Goal: Answer question/provide support: Share knowledge or assist other users

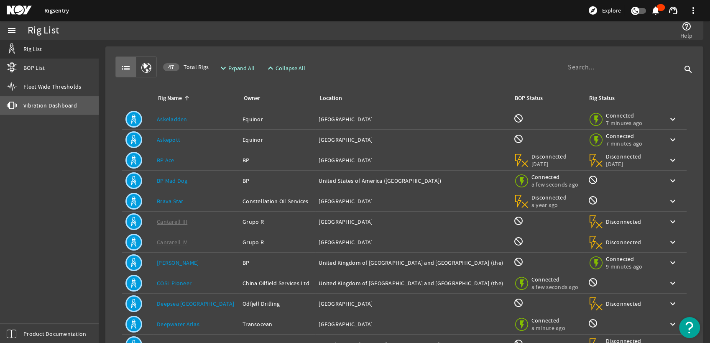
click at [60, 103] on span "Vibration Dashboard" at bounding box center [50, 105] width 54 height 8
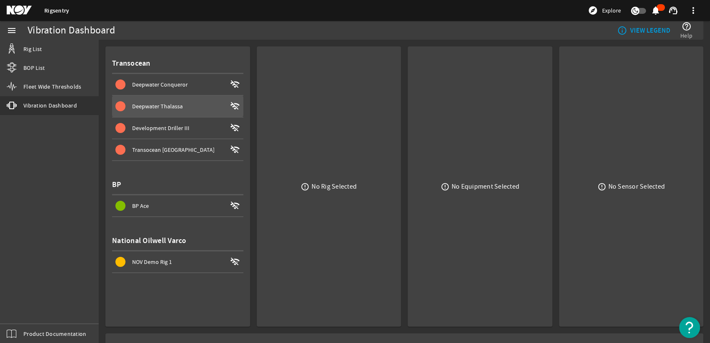
click at [182, 100] on span at bounding box center [177, 106] width 131 height 20
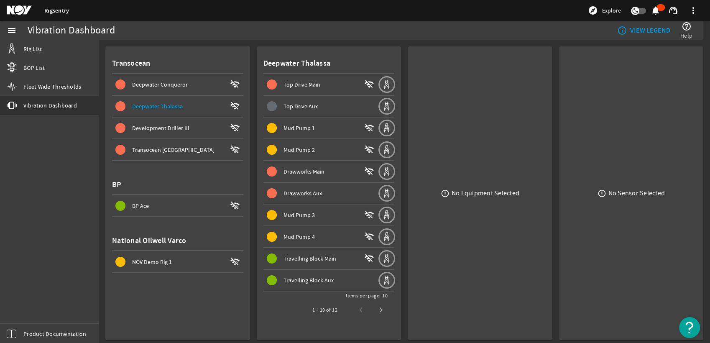
click at [301, 80] on div "Top Drive Main" at bounding box center [322, 84] width 78 height 8
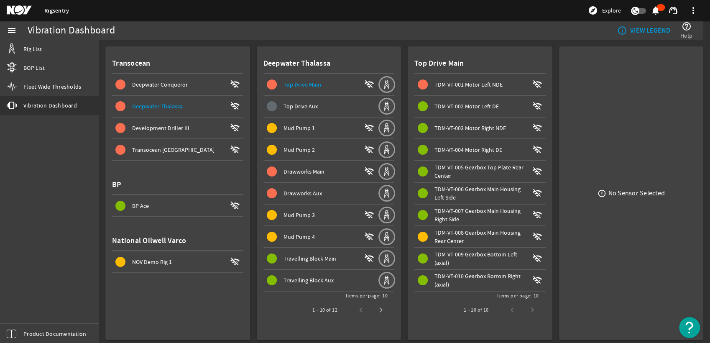
click at [468, 79] on span at bounding box center [479, 84] width 131 height 20
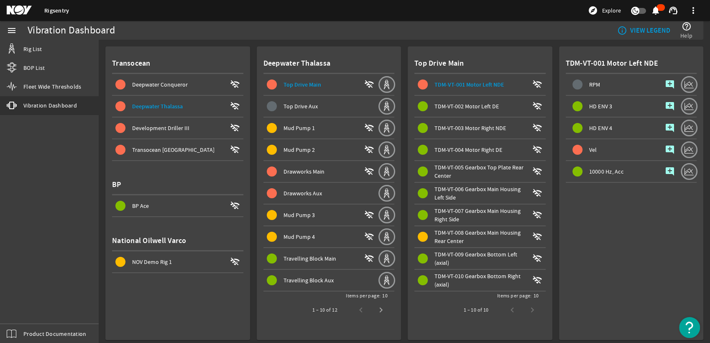
click at [665, 150] on mat-icon "add_comment" at bounding box center [670, 150] width 10 height 10
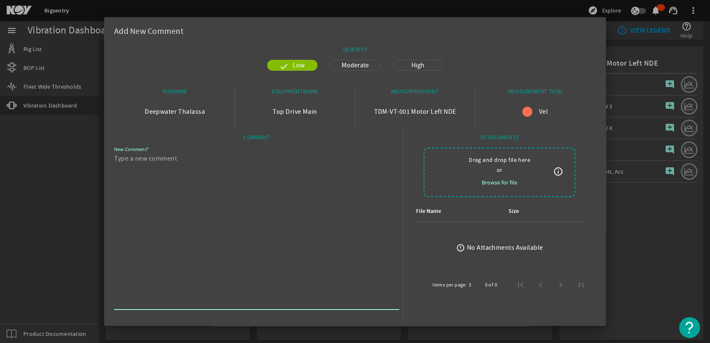
click at [264, 159] on textarea "New Comment" at bounding box center [253, 230] width 278 height 154
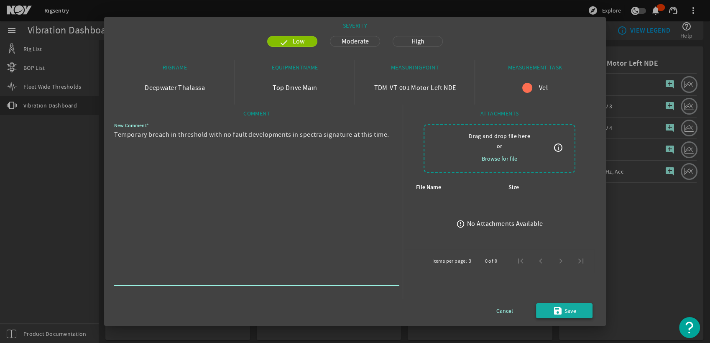
type textarea "Temporary breach in threshold with no fault developments in spectra signature a…"
click at [553, 311] on mat-icon "save" at bounding box center [558, 311] width 10 height 10
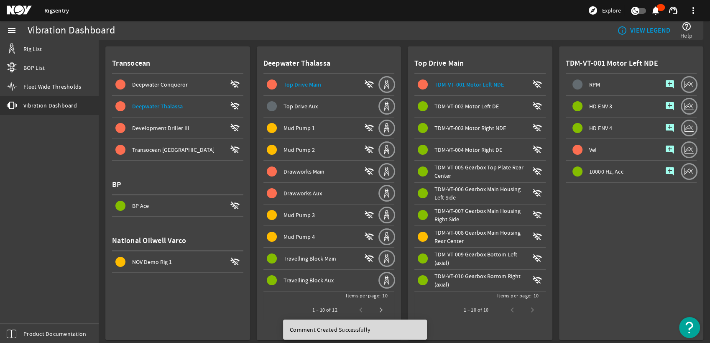
click at [525, 309] on div "1 – 10 of 10" at bounding box center [498, 310] width 89 height 20
click at [306, 133] on span at bounding box center [320, 128] width 115 height 20
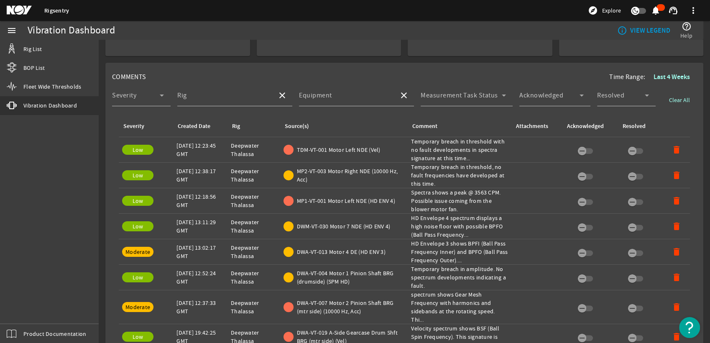
scroll to position [325, 0]
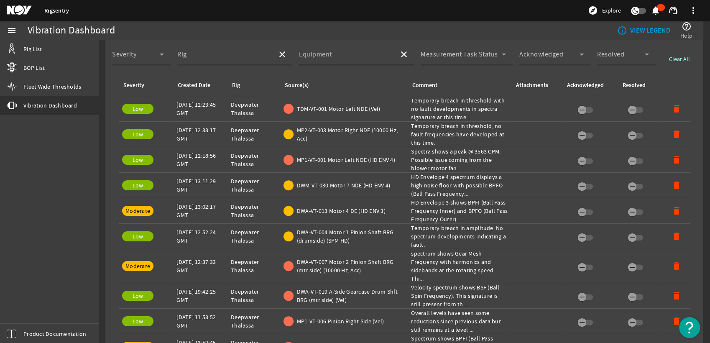
click at [370, 54] on input "Equipment" at bounding box center [345, 58] width 93 height 10
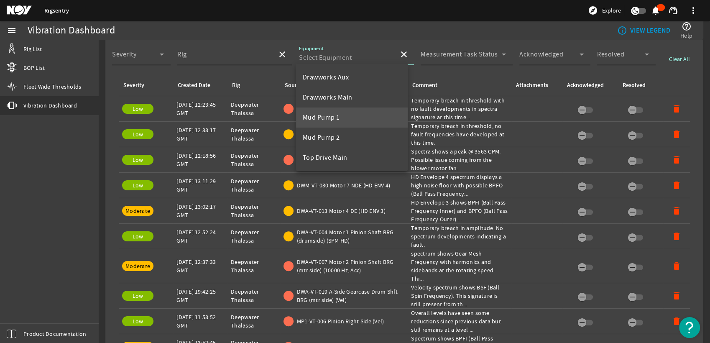
click at [357, 114] on mat-option "Mud Pump 1" at bounding box center [352, 117] width 112 height 20
type input "Mud Pump 1"
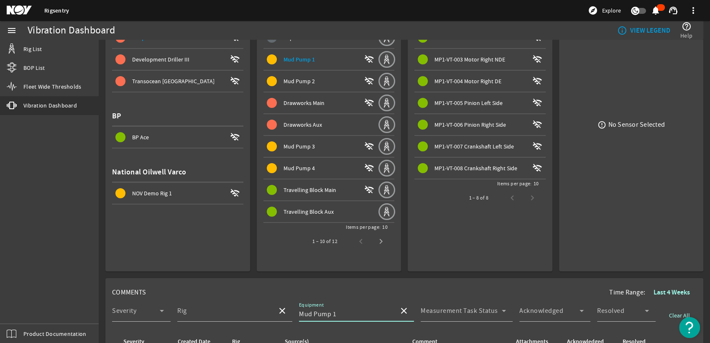
scroll to position [0, 0]
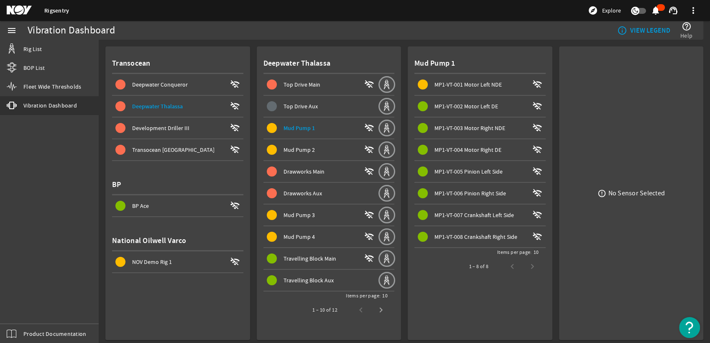
click at [458, 75] on span at bounding box center [479, 84] width 131 height 20
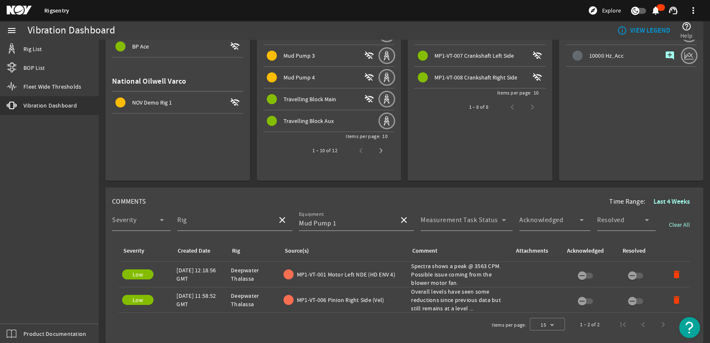
scroll to position [186, 0]
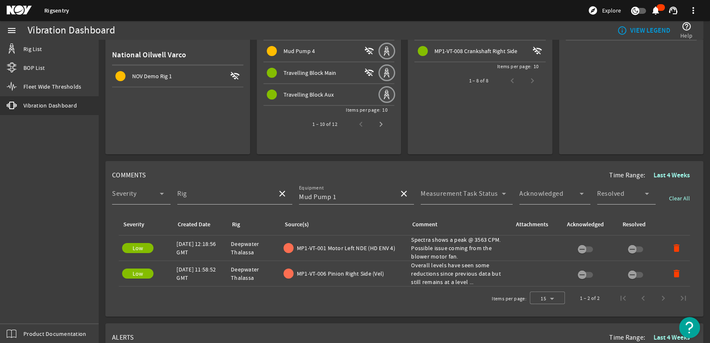
click at [442, 242] on div "Comment: Spectra shows a peak @ 3563 CPM. Possible issue coming from the blower…" at bounding box center [459, 247] width 97 height 25
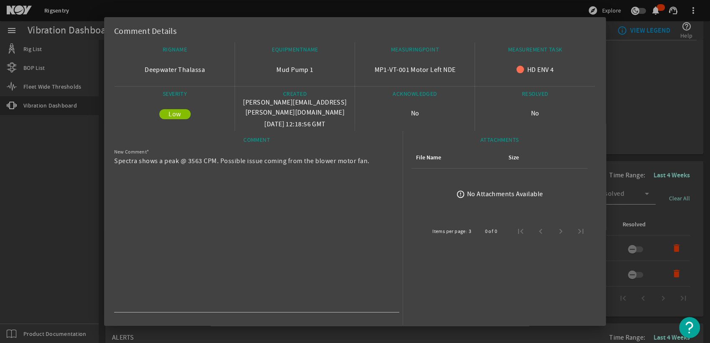
click at [612, 125] on div at bounding box center [355, 171] width 710 height 343
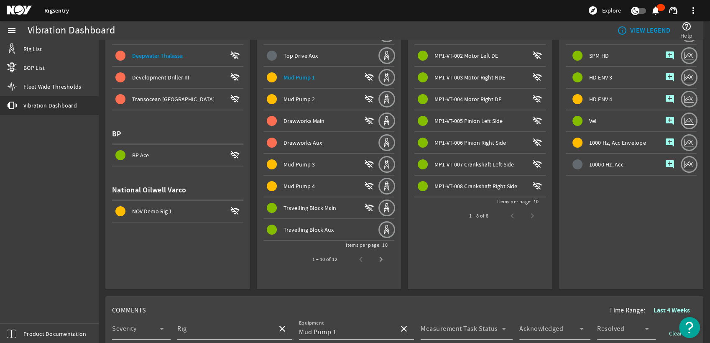
scroll to position [46, 0]
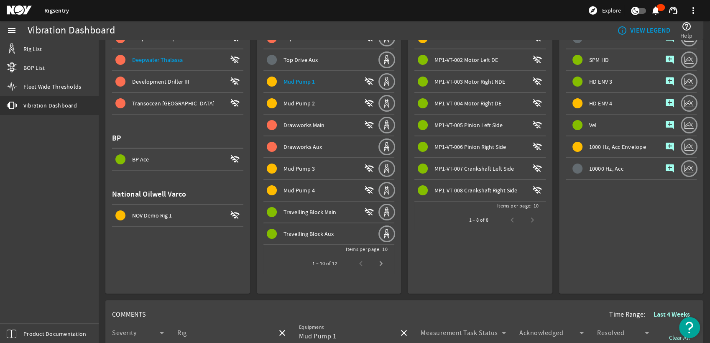
click at [324, 106] on div "Mud Pump 2" at bounding box center [322, 103] width 78 height 8
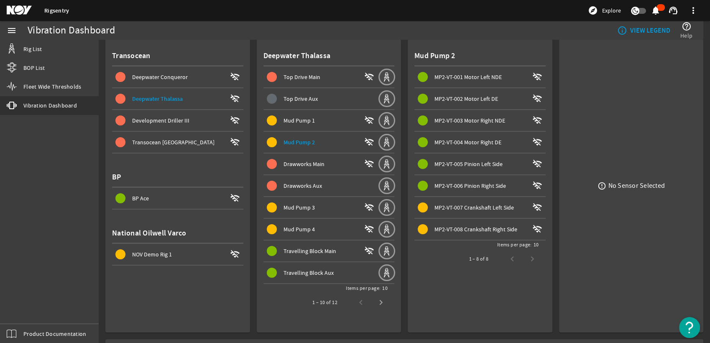
scroll to position [0, 0]
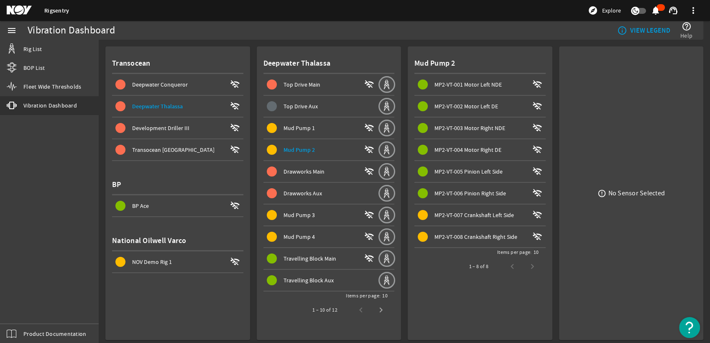
click at [476, 216] on span "MP2-VT-007 Crankshaft Left Side" at bounding box center [473, 215] width 79 height 8
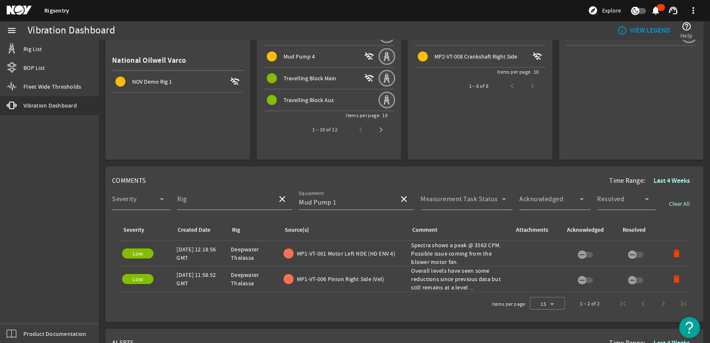
scroll to position [186, 0]
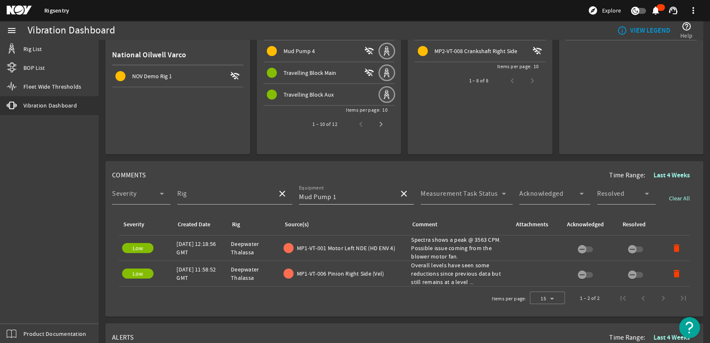
click at [401, 191] on mat-icon "close" at bounding box center [404, 194] width 10 height 10
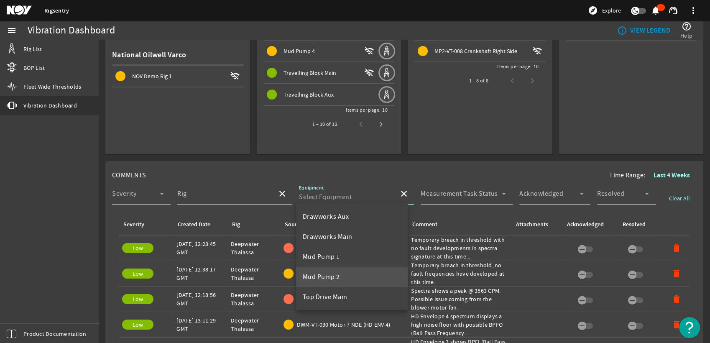
click at [345, 269] on mat-option "Mud Pump 2" at bounding box center [352, 277] width 112 height 20
type input "Mud Pump 2"
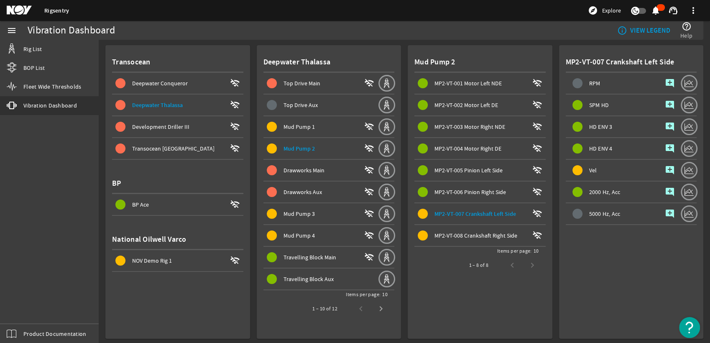
scroll to position [0, 0]
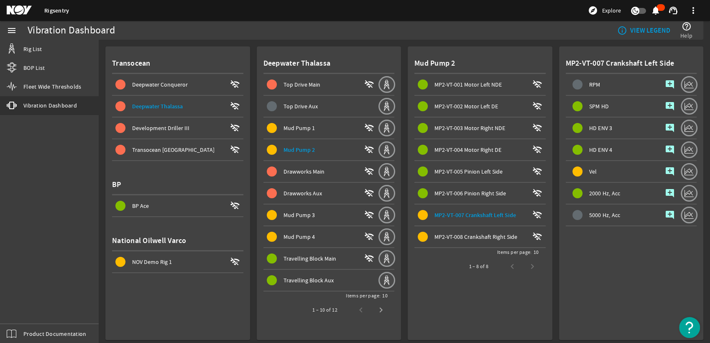
click at [458, 236] on span "MP2-VT-008 Crankshaft Right Side" at bounding box center [475, 237] width 83 height 8
click at [314, 212] on div "Mud Pump 3" at bounding box center [322, 215] width 78 height 8
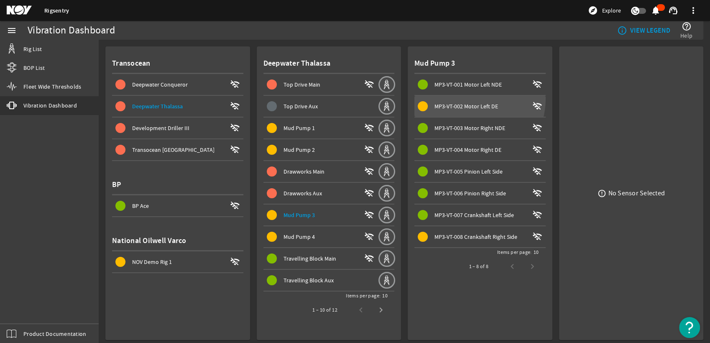
click at [455, 97] on span at bounding box center [479, 106] width 131 height 20
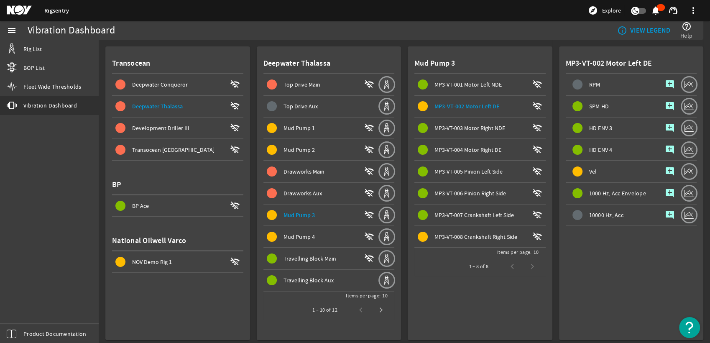
click at [469, 245] on span at bounding box center [479, 237] width 131 height 20
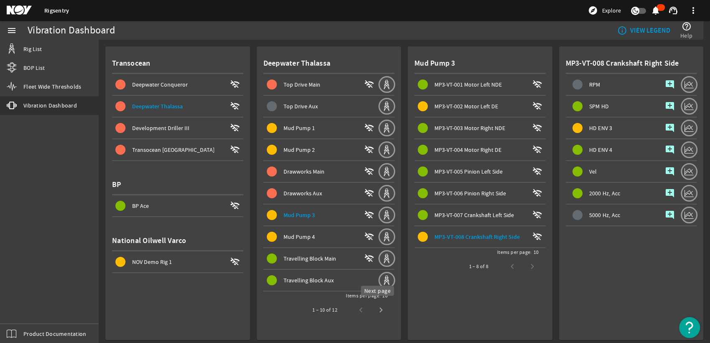
click at [374, 304] on span "Next page" at bounding box center [381, 310] width 20 height 20
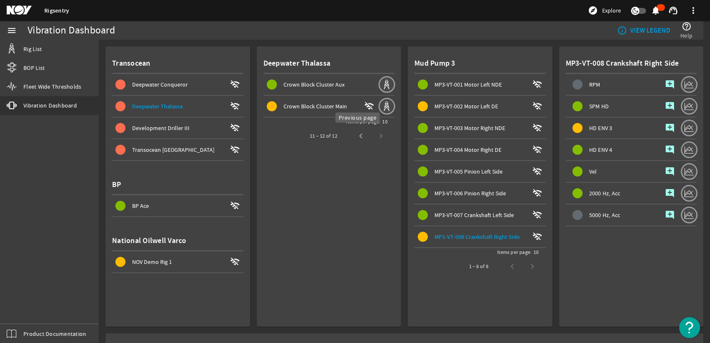
click at [360, 139] on span "Previous page" at bounding box center [361, 136] width 20 height 20
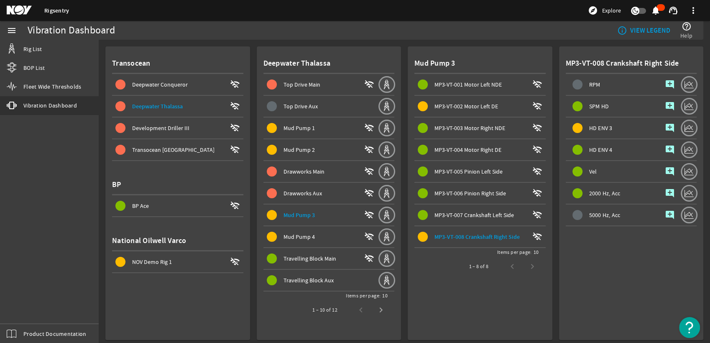
click at [298, 235] on span "Mud Pump 4" at bounding box center [298, 237] width 31 height 8
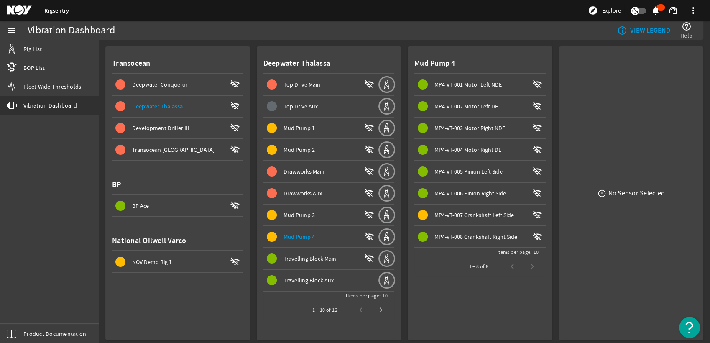
click at [437, 208] on span at bounding box center [479, 215] width 131 height 20
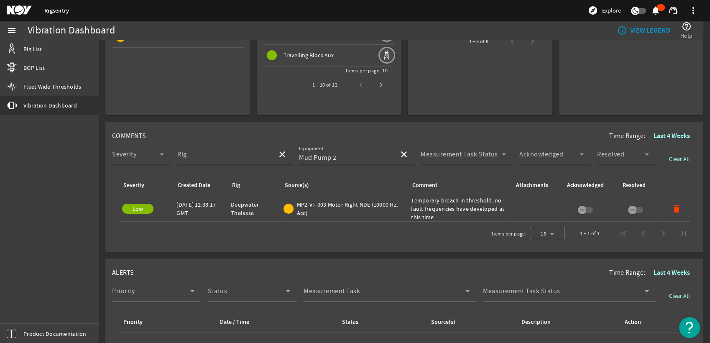
scroll to position [232, 0]
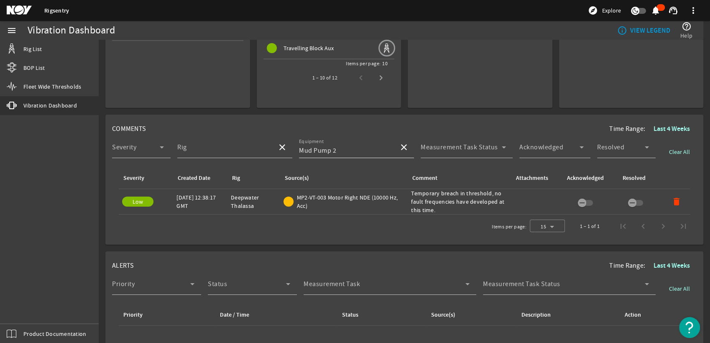
click at [399, 143] on mat-icon "close" at bounding box center [404, 147] width 10 height 10
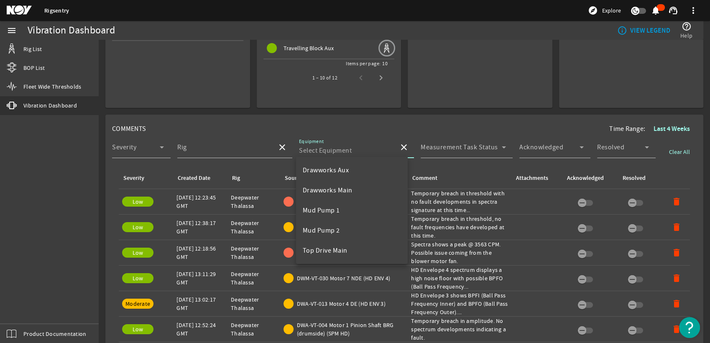
click at [362, 121] on div "COMMENTS Time Range: Last 4 Weeks" at bounding box center [404, 128] width 584 height 15
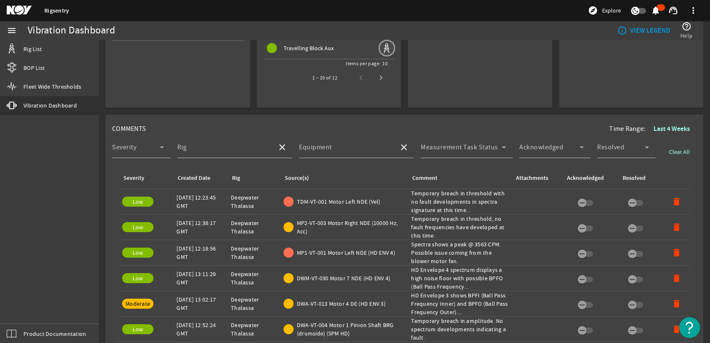
click at [671, 128] on b "Last 4 Weeks" at bounding box center [671, 128] width 36 height 9
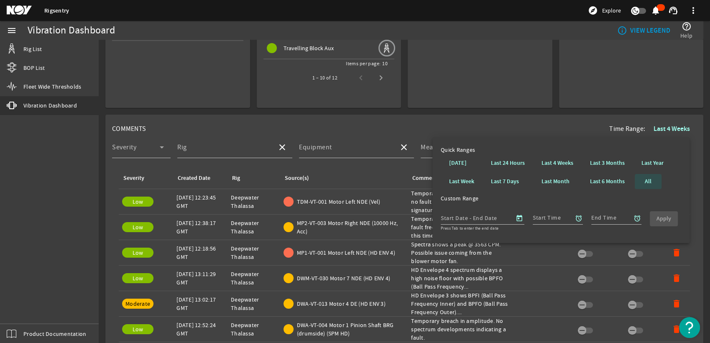
click at [650, 180] on b "All" at bounding box center [648, 181] width 7 height 8
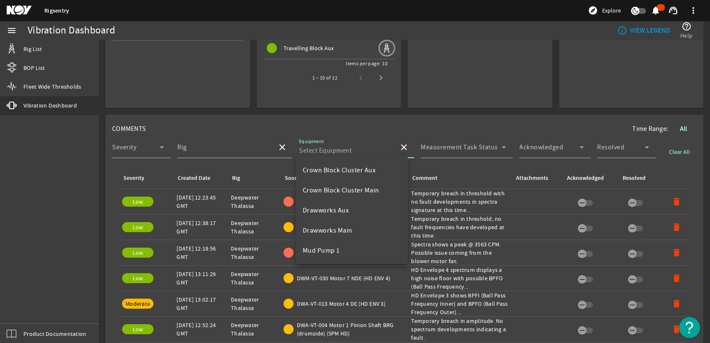
click at [380, 148] on input "Equipment" at bounding box center [345, 150] width 93 height 10
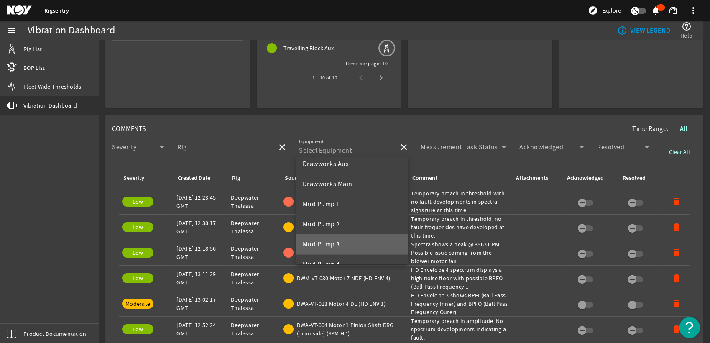
click at [353, 242] on mat-option "Mud Pump 3" at bounding box center [352, 244] width 112 height 20
type input "Mud Pump 3"
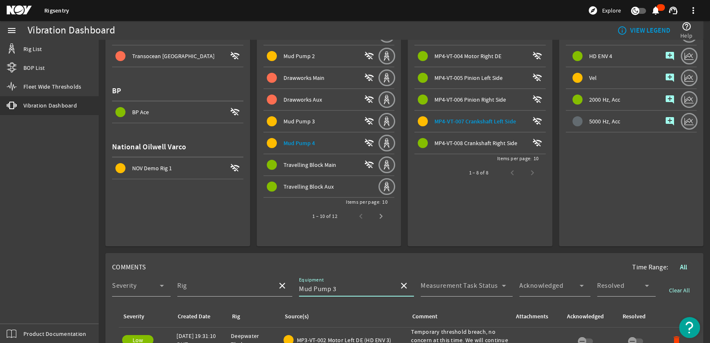
scroll to position [93, 0]
click at [331, 120] on div "Mud Pump 3" at bounding box center [322, 122] width 78 height 8
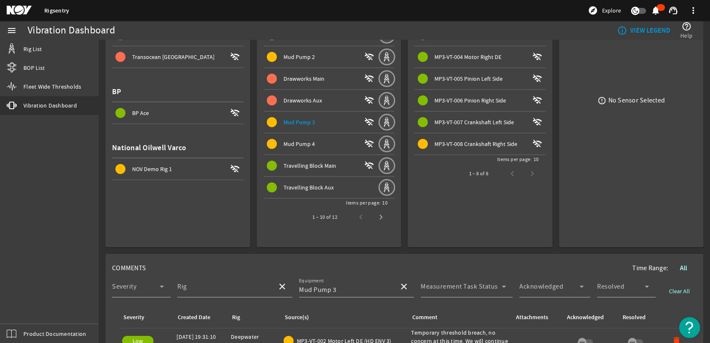
scroll to position [46, 0]
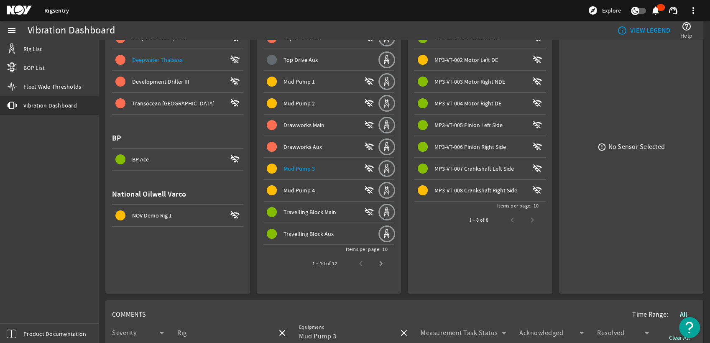
click at [455, 191] on span "MP3-VT-008 Crankshaft Right Side" at bounding box center [475, 190] width 83 height 8
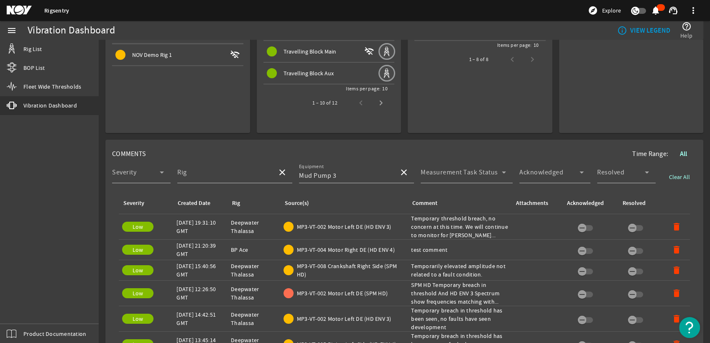
scroll to position [232, 0]
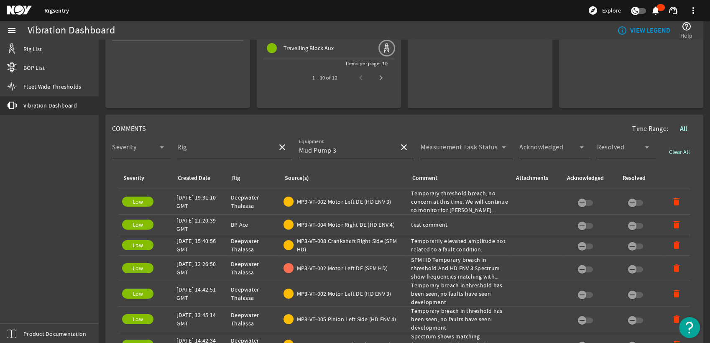
click at [328, 239] on span "MP3-VT-008 Crankshaft Right Side (SPM HD)" at bounding box center [351, 245] width 108 height 17
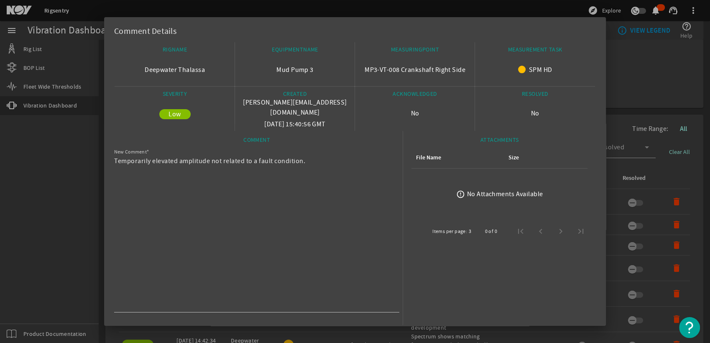
click at [54, 177] on div at bounding box center [355, 171] width 710 height 343
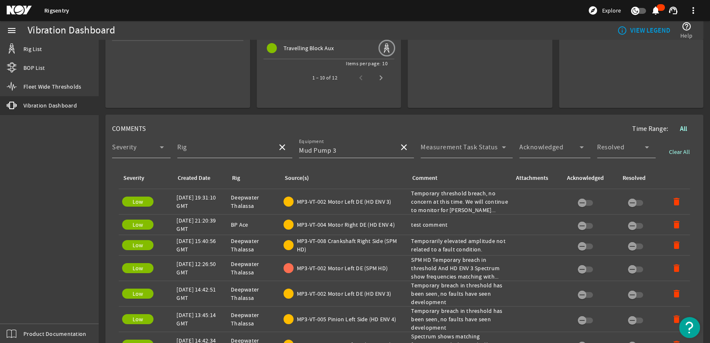
click at [426, 240] on div "Comment: Temporarily elevated amplitude not related to a fault condition." at bounding box center [459, 245] width 97 height 17
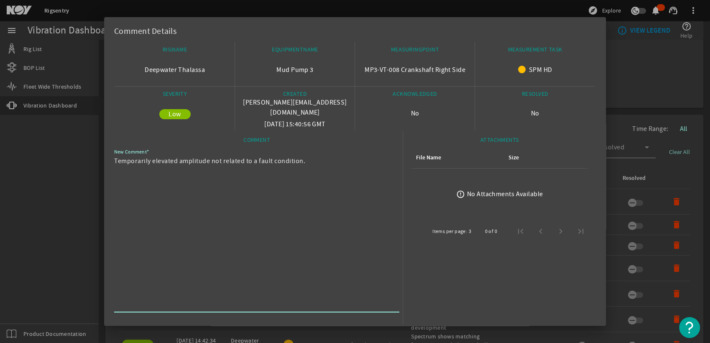
drag, startPoint x: 320, startPoint y: 165, endPoint x: 109, endPoint y: 164, distance: 211.5
click at [109, 164] on mat-dialog-content "RIGNAME Deepwater Thalassa EQUIPMENTNAME Mud Pump 3 MEASURINGPOINT MP3-VT-008 C…" at bounding box center [355, 197] width 502 height 311
drag, startPoint x: 109, startPoint y: 164, endPoint x: 125, endPoint y: 161, distance: 16.5
click at [60, 176] on div at bounding box center [355, 171] width 710 height 343
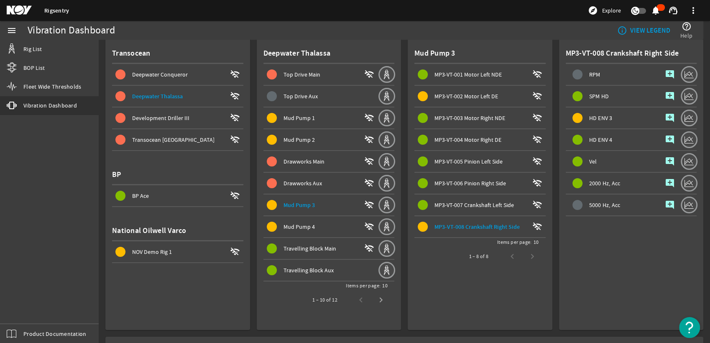
scroll to position [0, 0]
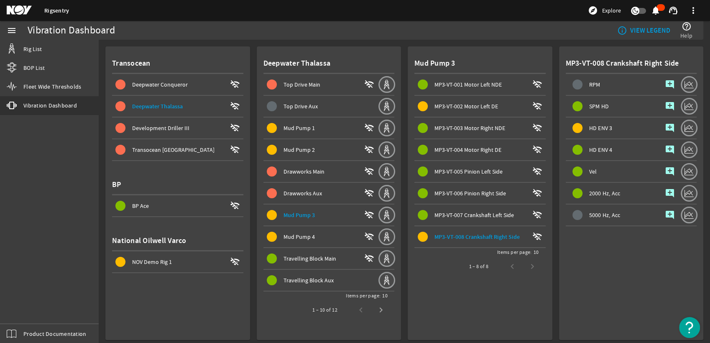
click at [665, 129] on mat-icon "add_comment" at bounding box center [670, 128] width 10 height 10
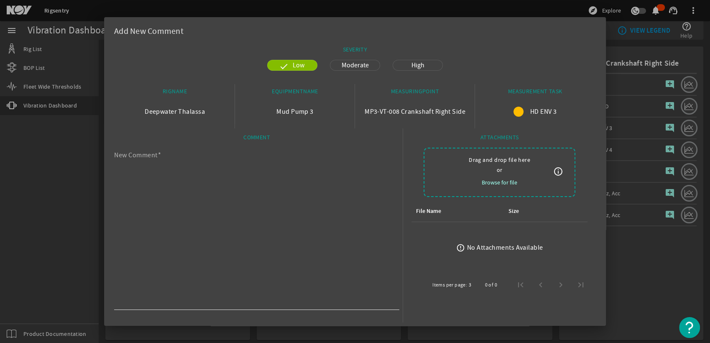
click at [350, 163] on textarea "New Comment" at bounding box center [253, 230] width 278 height 154
paste textarea "Temporarily elevated amplitude not related to a fault condition."
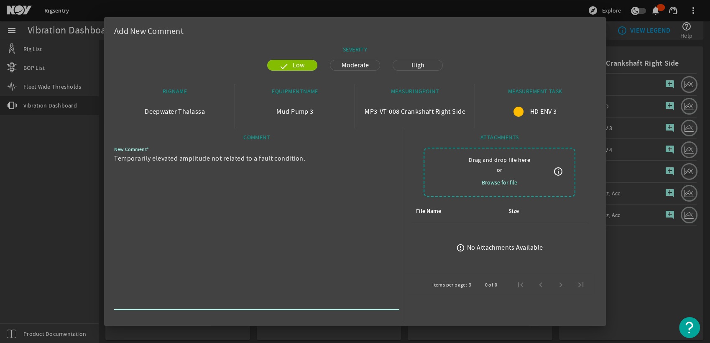
scroll to position [24, 0]
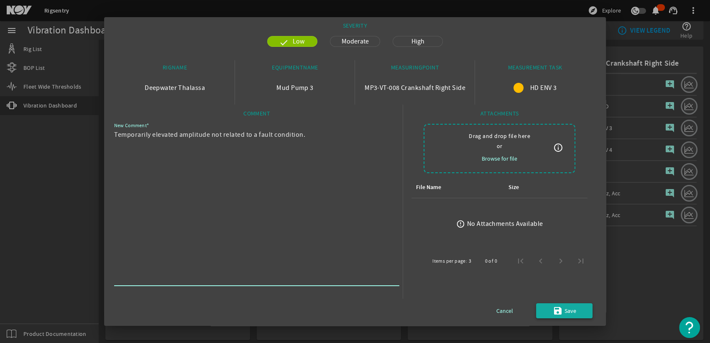
type textarea "Temporarily elevated amplitude not related to a fault condition."
click at [553, 314] on mat-icon "save" at bounding box center [558, 311] width 10 height 10
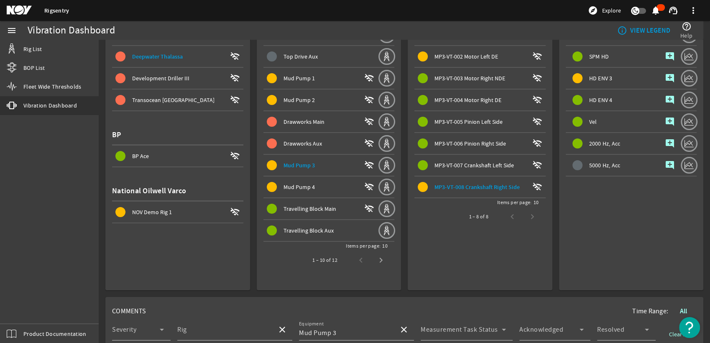
scroll to position [46, 0]
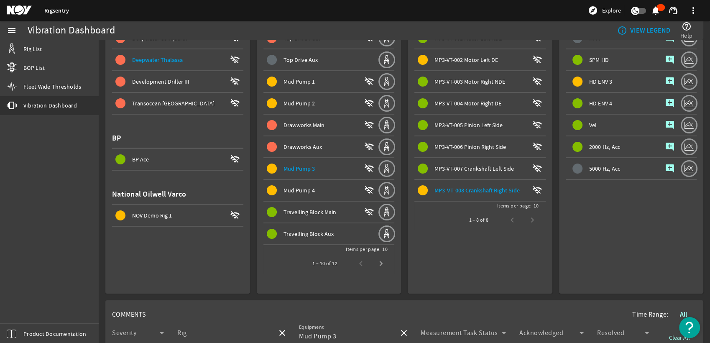
click at [324, 190] on div "Mud Pump 4" at bounding box center [322, 190] width 78 height 8
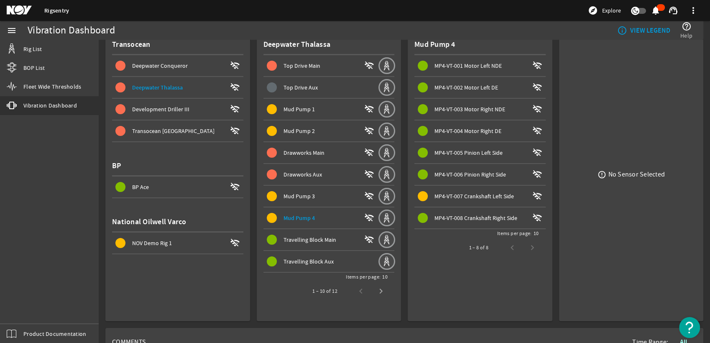
scroll to position [0, 0]
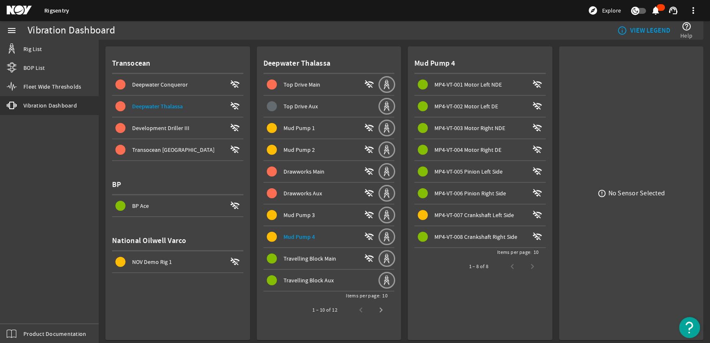
click at [336, 151] on div "Mud Pump 2" at bounding box center [322, 149] width 78 height 8
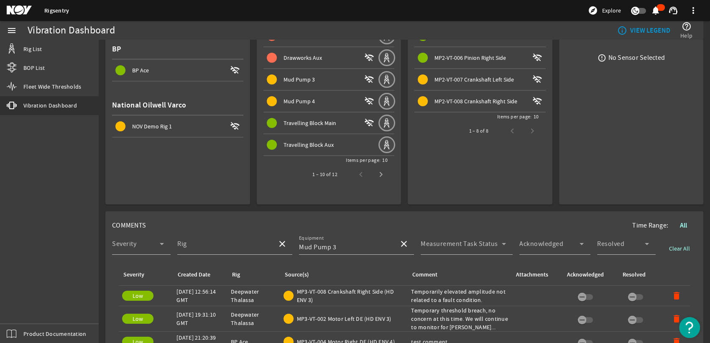
scroll to position [139, 0]
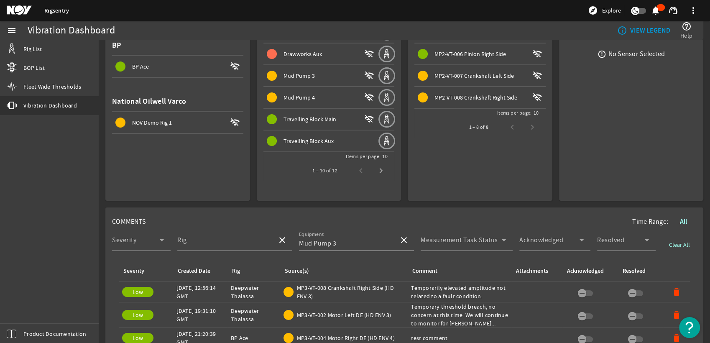
click at [403, 242] on span at bounding box center [404, 240] width 20 height 20
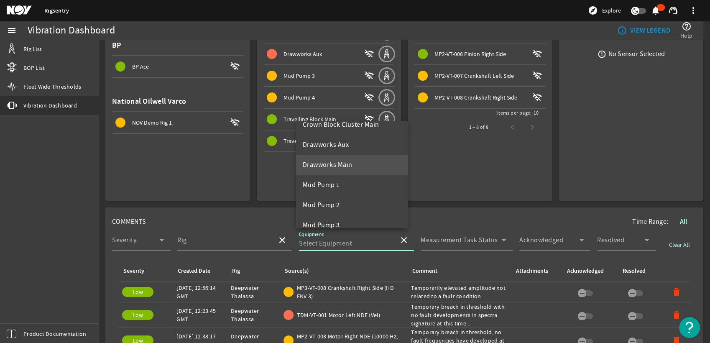
scroll to position [46, 0]
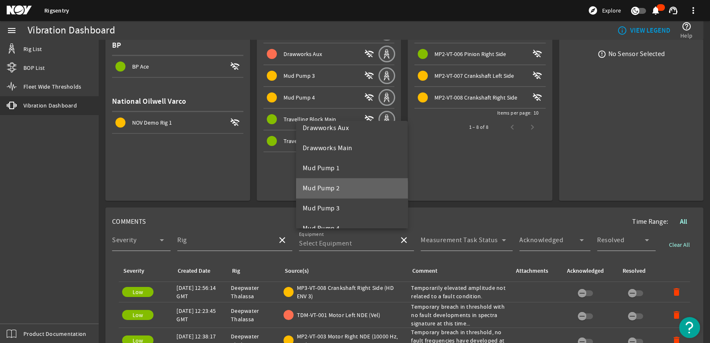
click at [364, 189] on mat-option "Mud Pump 2" at bounding box center [352, 188] width 112 height 20
type input "Mud Pump 2"
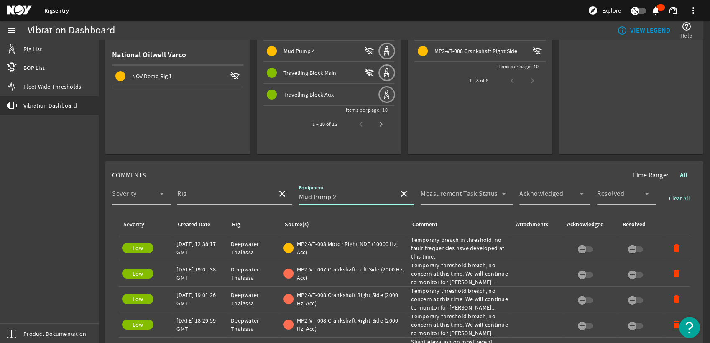
scroll to position [232, 0]
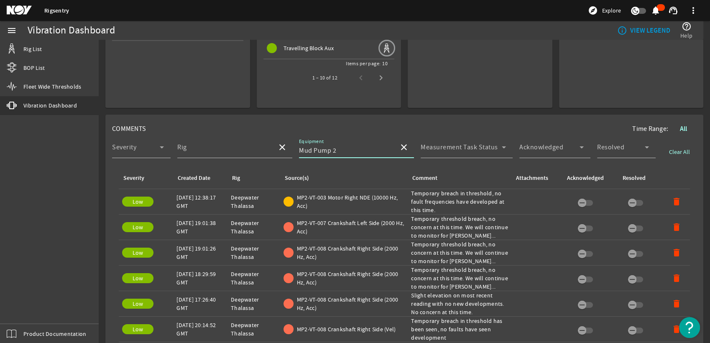
click at [356, 219] on span "MP2-VT-007 Crankshaft Left Side (2000 Hz, Acc)" at bounding box center [351, 227] width 108 height 17
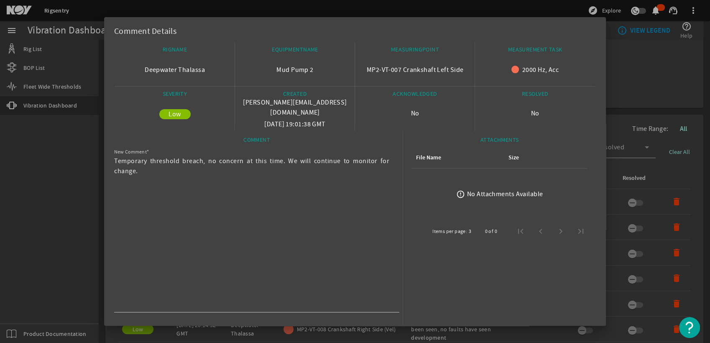
click at [37, 205] on div at bounding box center [355, 171] width 710 height 343
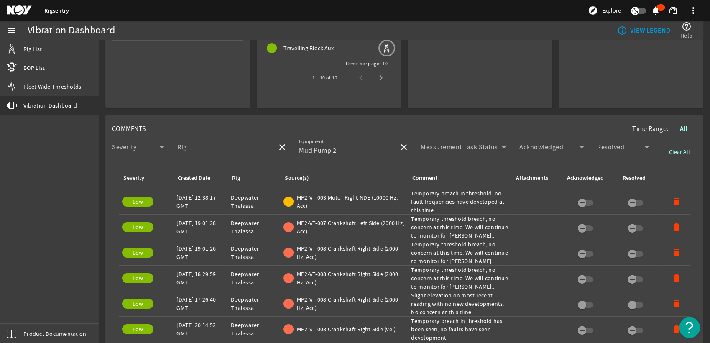
click at [340, 253] on span "MP2-VT-008 Crankshaft Right Side (2000 Hz, Acc)" at bounding box center [351, 252] width 108 height 17
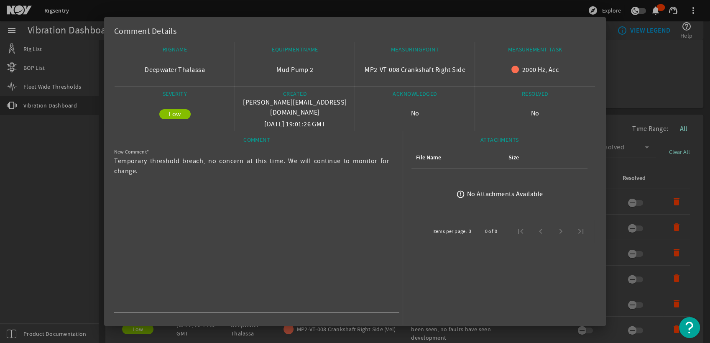
click at [33, 217] on div at bounding box center [355, 171] width 710 height 343
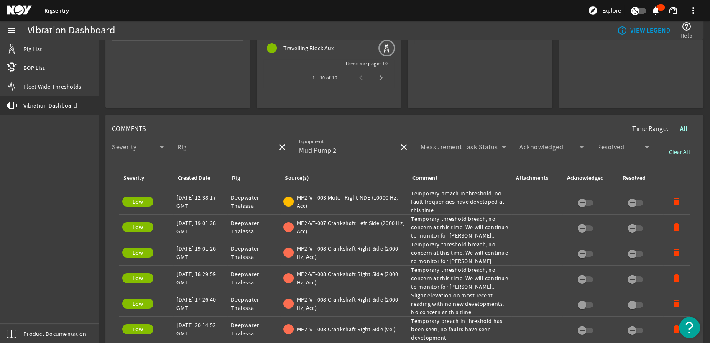
click at [325, 223] on span "MP2-VT-007 Crankshaft Left Side (2000 Hz, Acc)" at bounding box center [351, 227] width 108 height 17
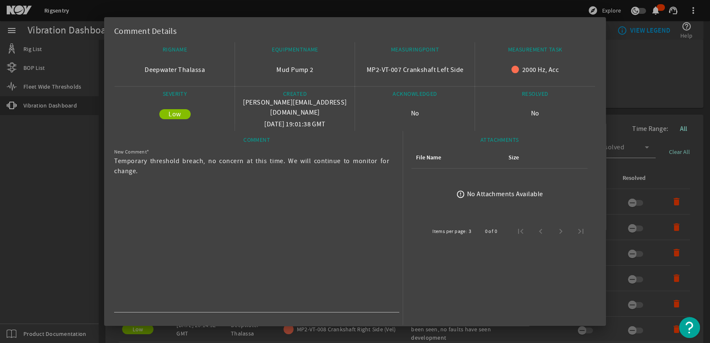
click at [38, 214] on div at bounding box center [355, 171] width 710 height 343
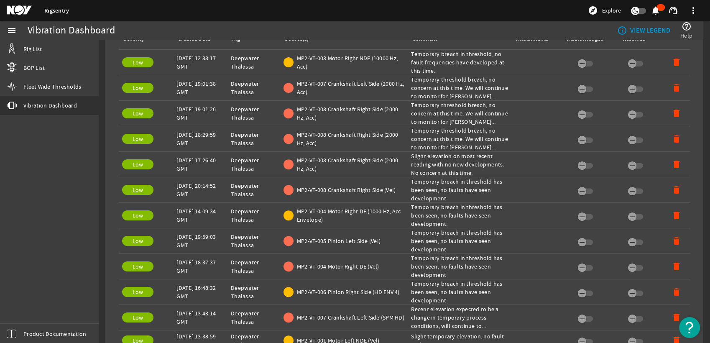
scroll to position [418, 0]
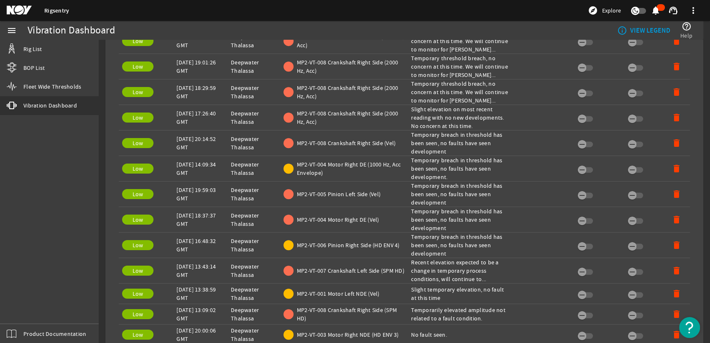
click at [359, 272] on span "MP2-VT-007 Crankshaft Left Side (SPM HD)" at bounding box center [350, 270] width 107 height 8
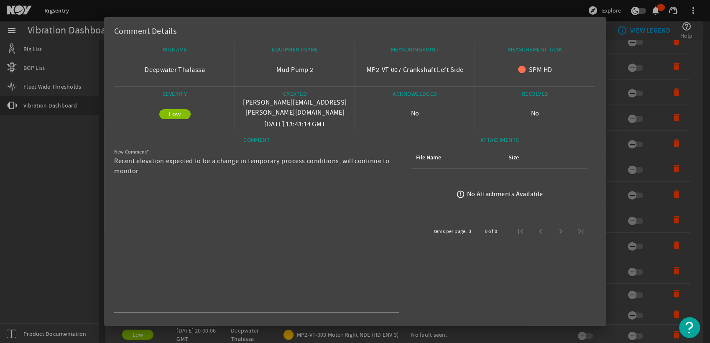
click at [71, 229] on div at bounding box center [355, 171] width 710 height 343
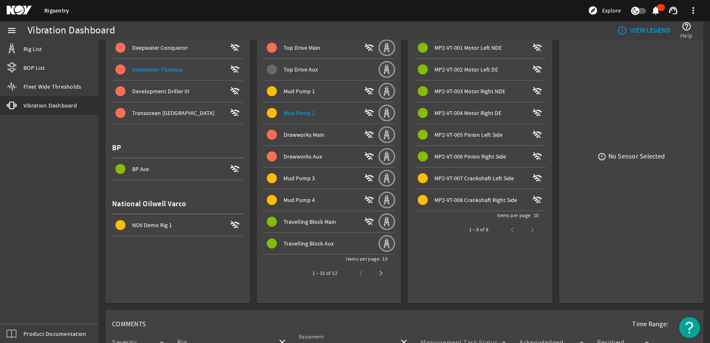
scroll to position [0, 0]
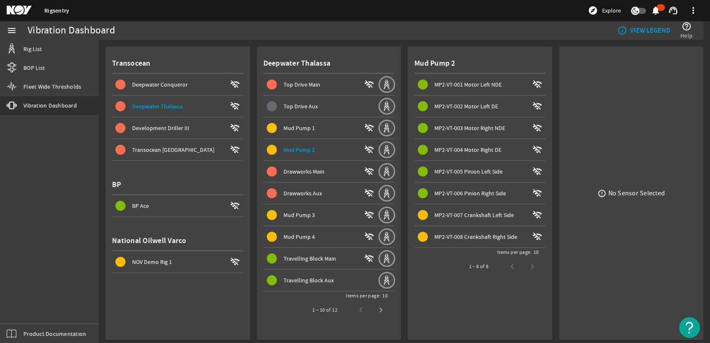
click at [447, 235] on span "MP2-VT-008 Crankshaft Right Side" at bounding box center [475, 237] width 83 height 8
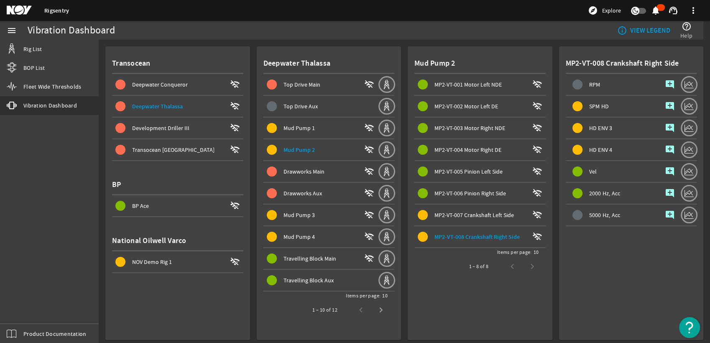
click at [620, 126] on div "HD ENV 3" at bounding box center [613, 127] width 94 height 21
click at [582, 107] on div "SPM HD" at bounding box center [613, 106] width 94 height 21
click at [375, 312] on span "Next page" at bounding box center [381, 310] width 20 height 20
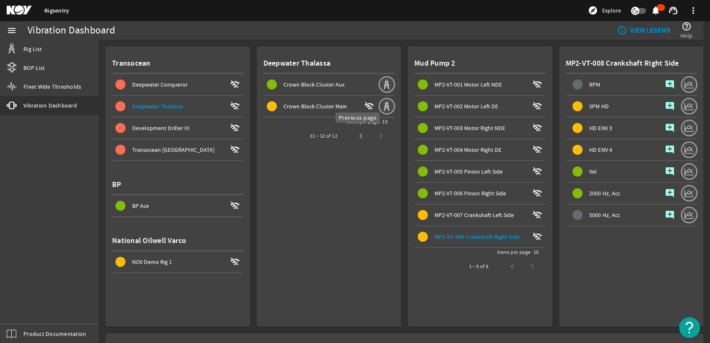
click at [362, 139] on span "Previous page" at bounding box center [361, 136] width 20 height 20
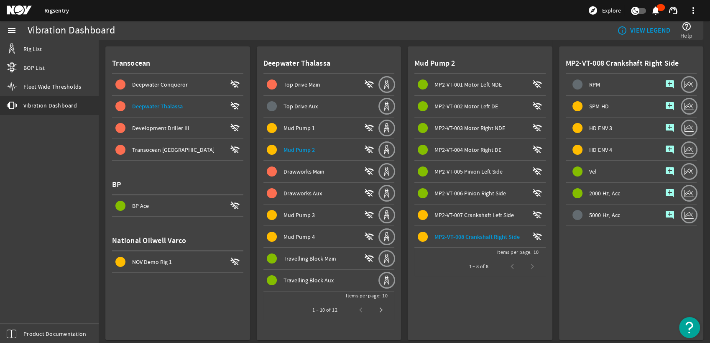
click at [665, 103] on mat-icon "add_comment" at bounding box center [670, 106] width 10 height 10
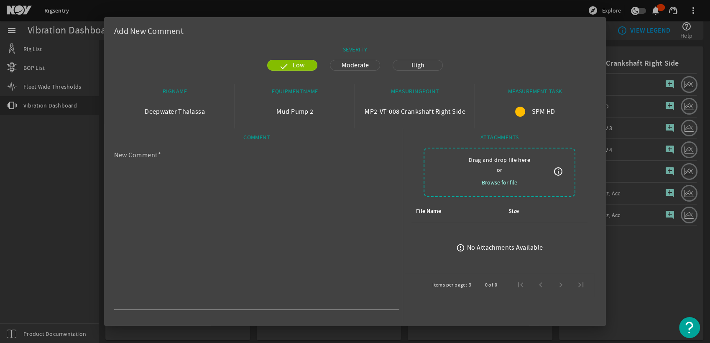
click at [655, 282] on div at bounding box center [355, 171] width 710 height 343
click at [314, 189] on textarea "New Comment" at bounding box center [253, 230] width 278 height 154
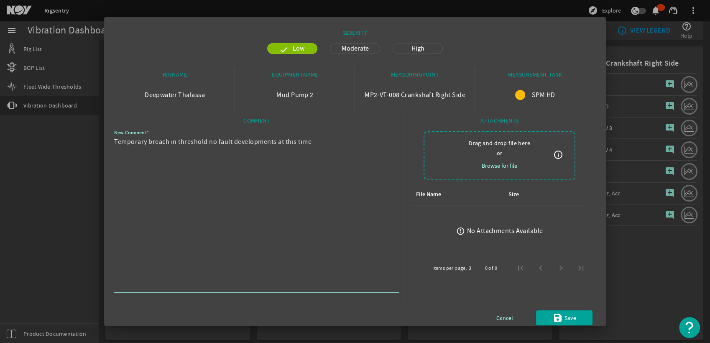
scroll to position [24, 0]
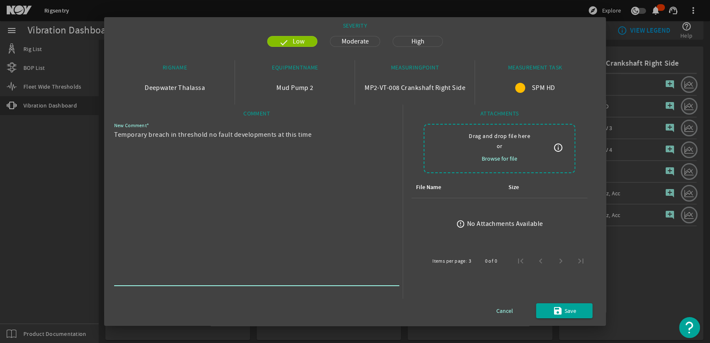
type textarea "Temporary breach in threshold no fault developments at this time"
click at [570, 311] on span "submit" at bounding box center [564, 311] width 56 height 20
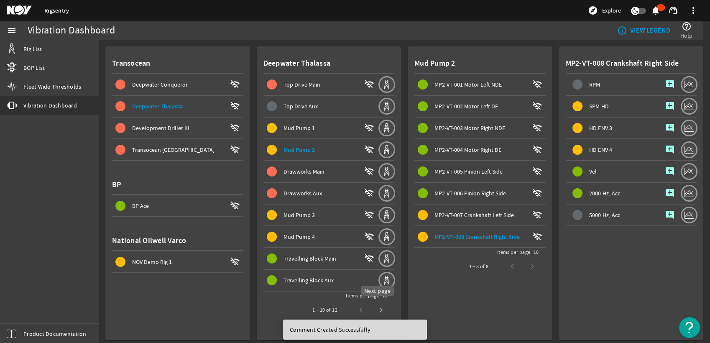
click at [375, 306] on span "Next page" at bounding box center [381, 310] width 20 height 20
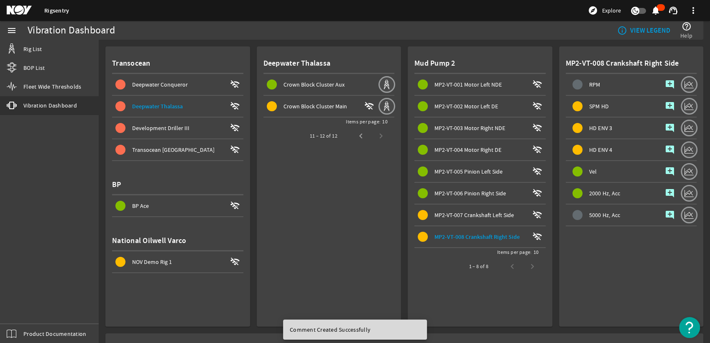
click at [307, 109] on span "Crown Block Cluster Main" at bounding box center [315, 106] width 64 height 8
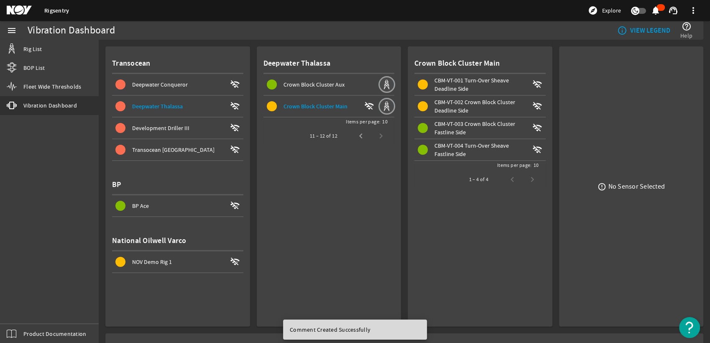
click at [482, 88] on div "CBM-VT-001 Turn-Over Sheave Deadline Side" at bounding box center [481, 84] width 94 height 17
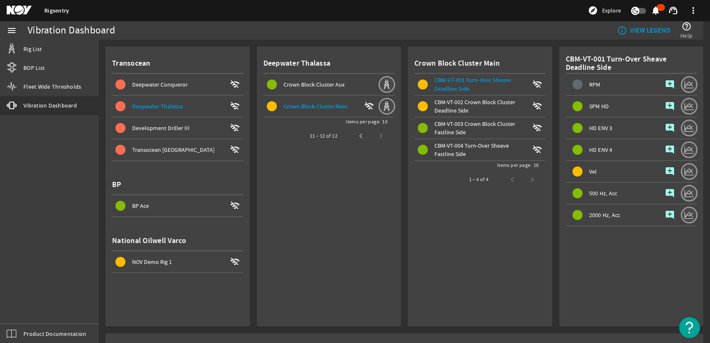
click at [472, 108] on div "CBM-VT-002 Crown Block Cluster Deadline Side" at bounding box center [481, 106] width 94 height 17
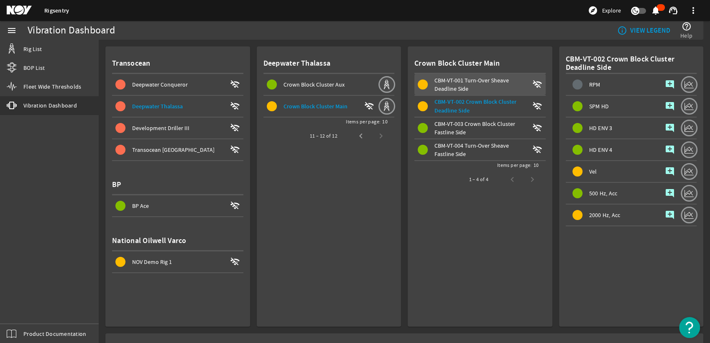
click at [479, 87] on div "CBM-VT-001 Turn-Over Sheave Deadline Side" at bounding box center [481, 84] width 94 height 17
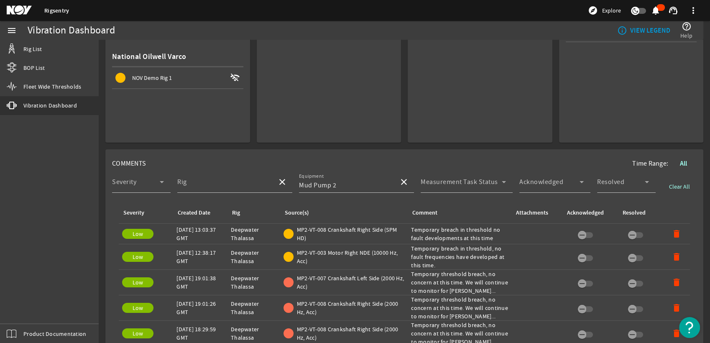
scroll to position [186, 0]
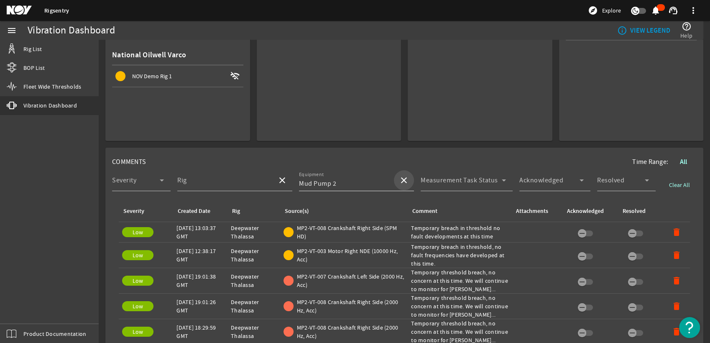
click at [394, 178] on span at bounding box center [404, 180] width 20 height 20
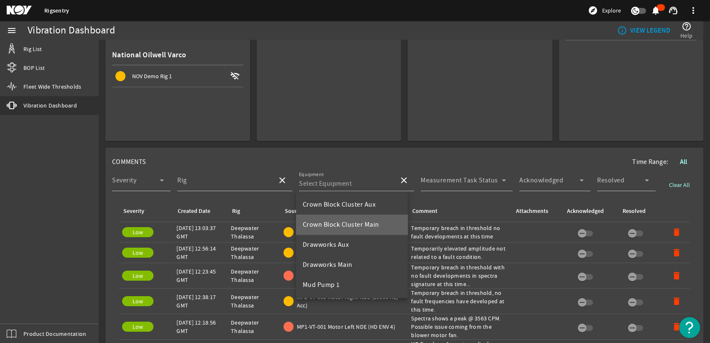
click at [361, 230] on mat-option "Crown Block Cluster Main" at bounding box center [352, 224] width 112 height 20
type input "Crown Block Cluster Main"
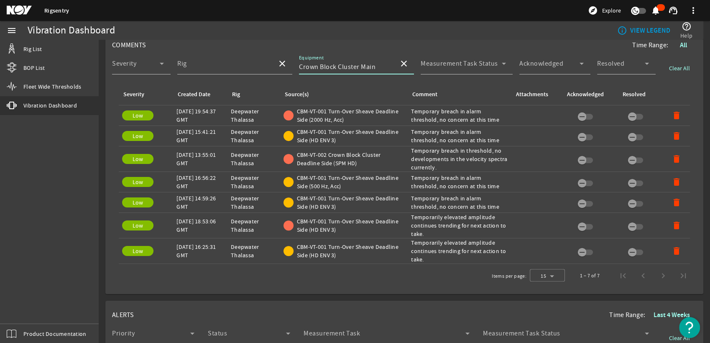
scroll to position [325, 0]
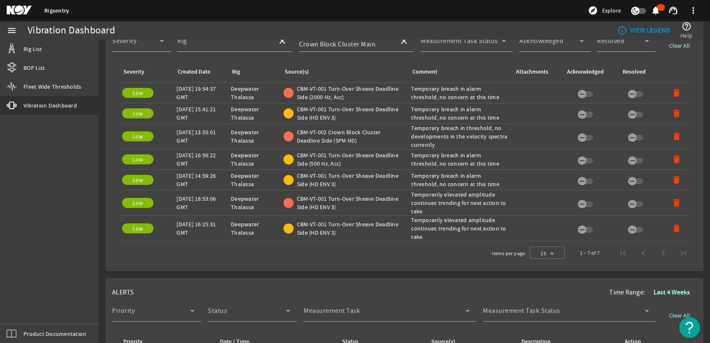
click at [656, 255] on div "1 – 7 of 7" at bounding box center [631, 253] width 123 height 20
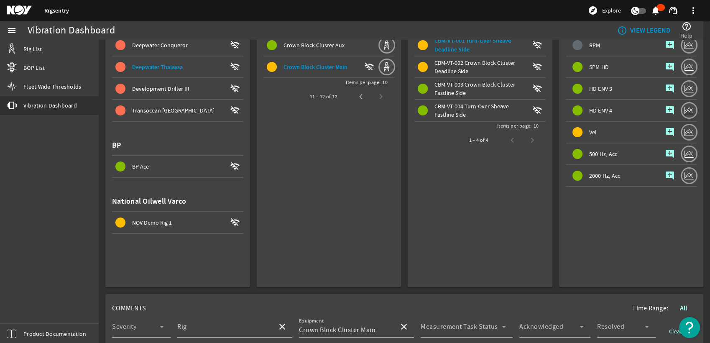
scroll to position [0, 0]
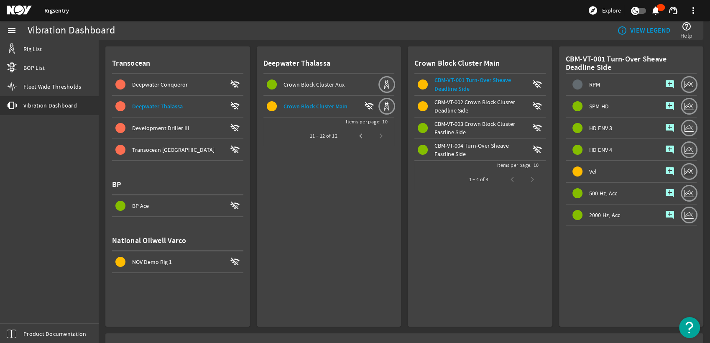
click at [666, 170] on mat-icon "add_comment" at bounding box center [670, 171] width 10 height 10
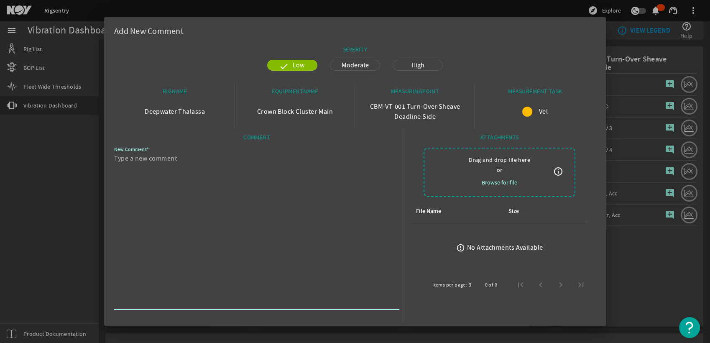
click at [269, 160] on textarea "New Comment" at bounding box center [253, 230] width 278 height 154
type textarea "A"
click at [369, 163] on textarea "Recent amplitude increase with no spectral changes that would indicate a fault …" at bounding box center [253, 230] width 278 height 154
click at [371, 162] on textarea "Recent amplitude increase with no spectral changes that would indicate a fault …" at bounding box center [253, 230] width 278 height 154
click at [369, 158] on textarea "Recent amplitude increase with no spectral changes that would indicate a fault …" at bounding box center [253, 230] width 278 height 154
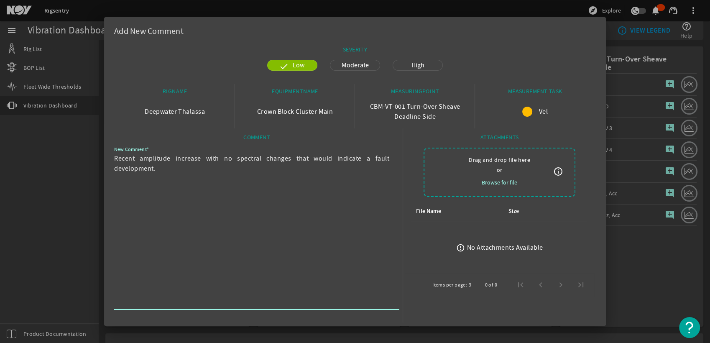
click at [368, 158] on textarea "Recent amplitude increase with no spectral changes that would indicate a fault …" at bounding box center [253, 230] width 278 height 154
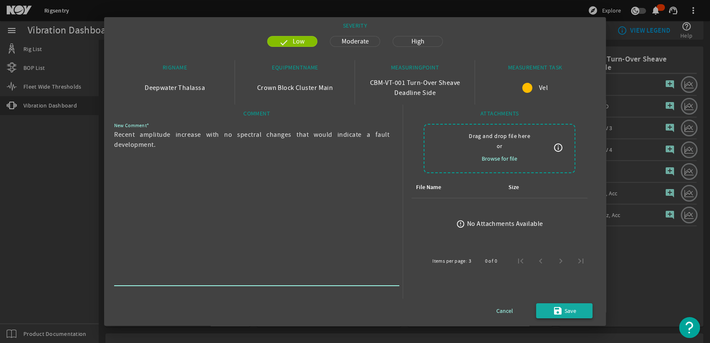
type textarea "Recent amplitude increase with no spectral changes that would indicate a fault …"
click at [574, 314] on span "submit" at bounding box center [564, 311] width 56 height 20
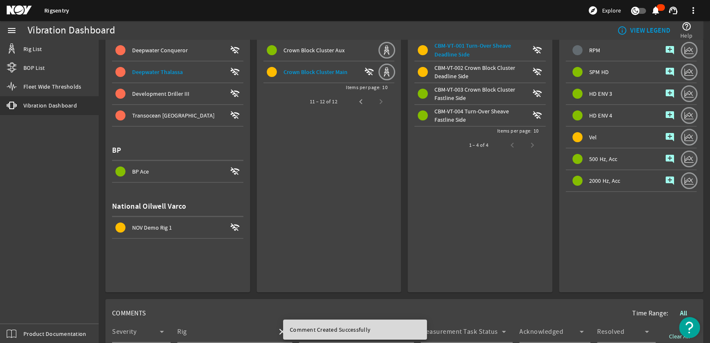
scroll to position [0, 0]
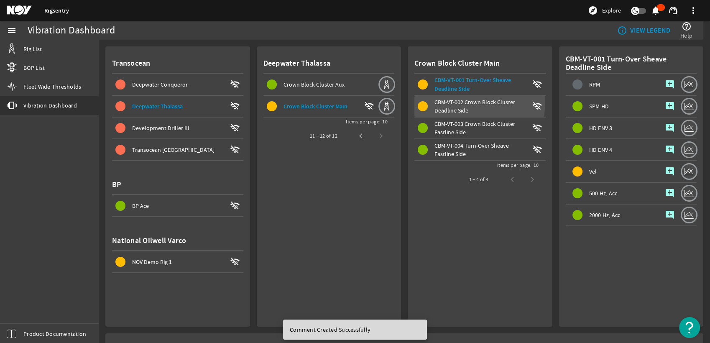
click at [449, 100] on span "CBM-VT-002 Crown Block Cluster Deadline Side" at bounding box center [474, 106] width 81 height 16
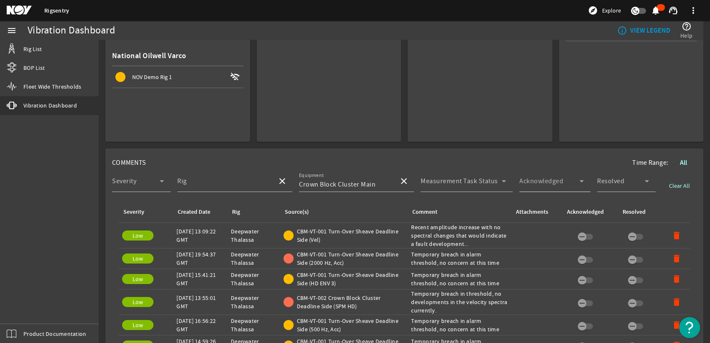
scroll to position [186, 0]
click at [674, 184] on span "Clear All" at bounding box center [679, 185] width 21 height 8
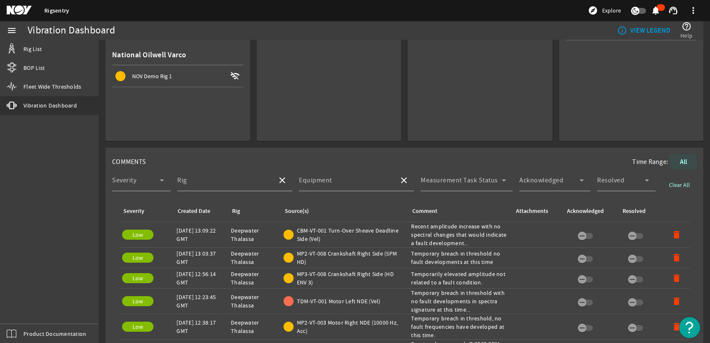
click at [680, 166] on span "All" at bounding box center [683, 162] width 7 height 8
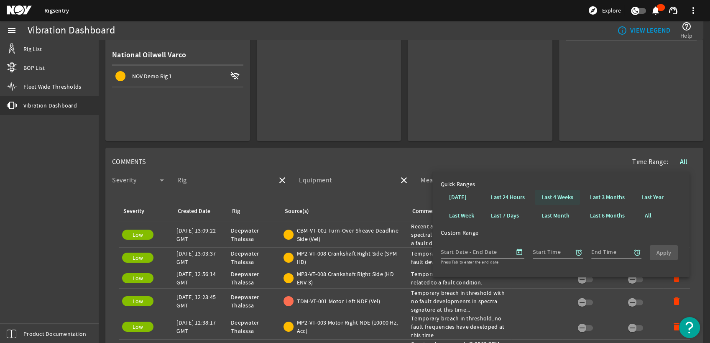
click at [559, 197] on b "Last 4 Weeks" at bounding box center [557, 197] width 32 height 8
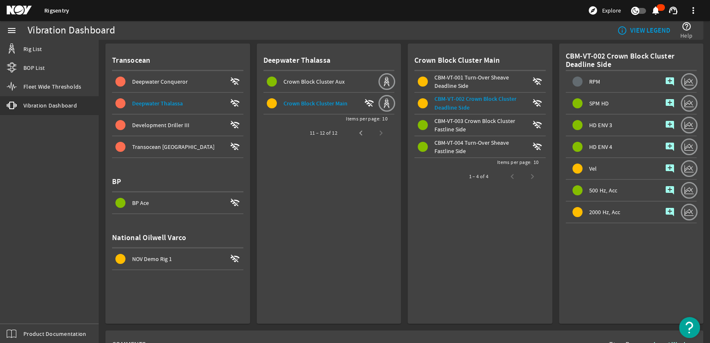
scroll to position [0, 0]
